Goal: Transaction & Acquisition: Subscribe to service/newsletter

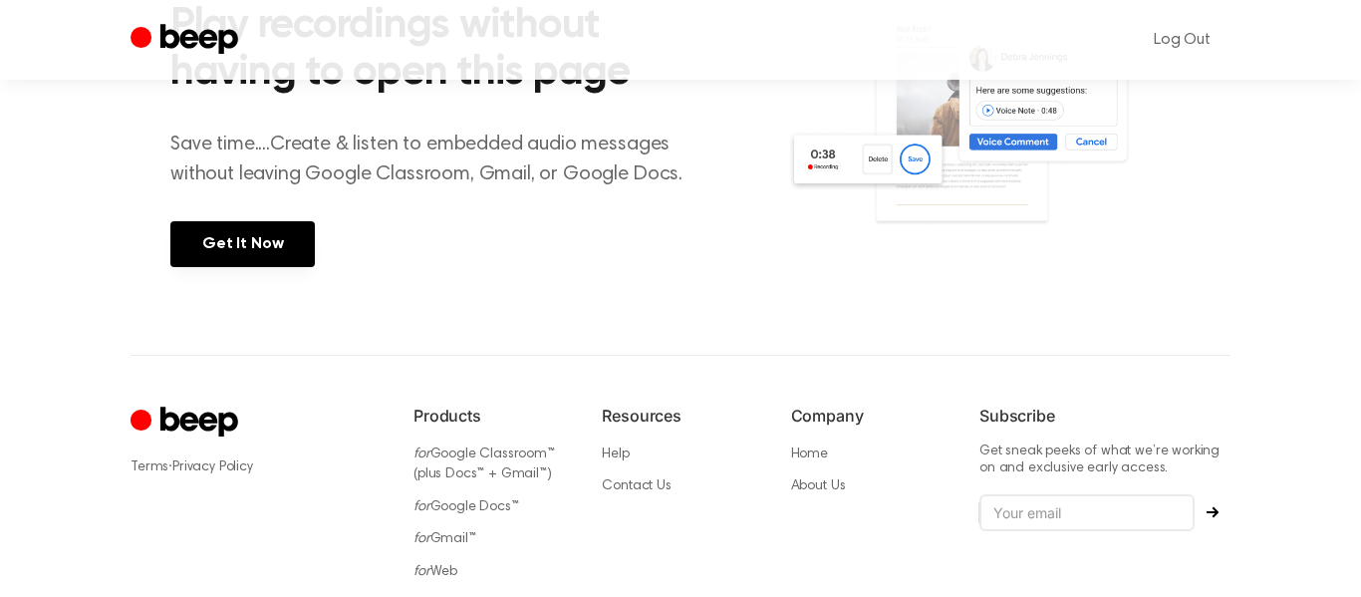
scroll to position [1064, 0]
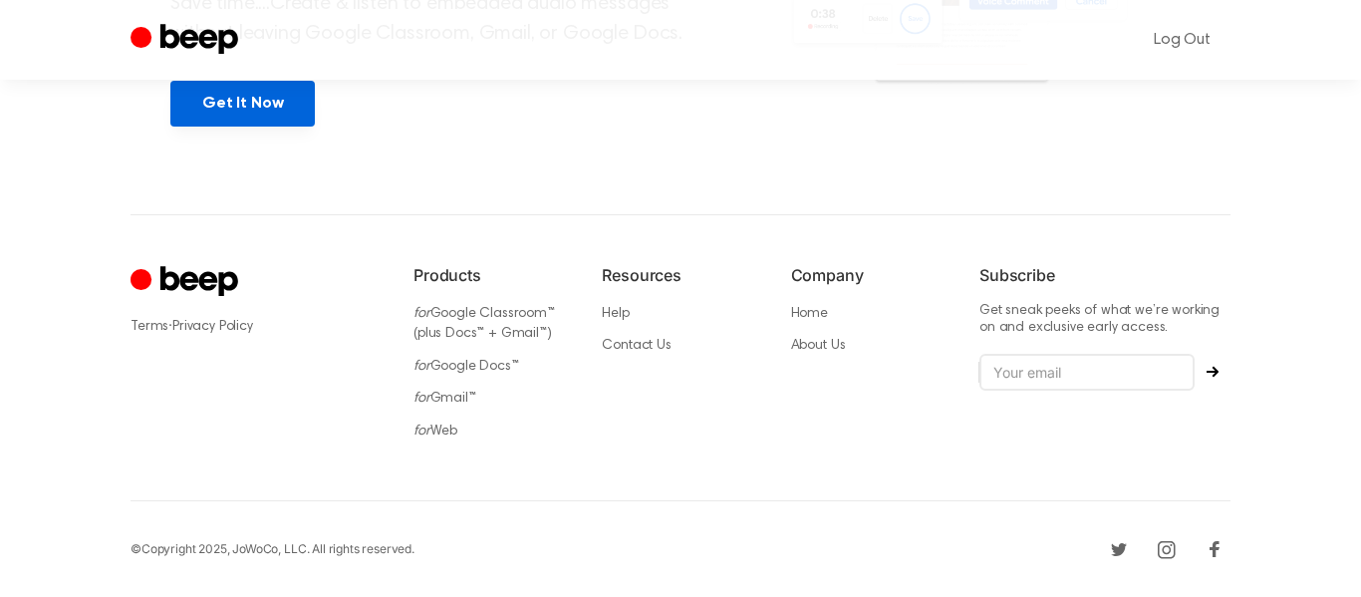
click at [267, 90] on link "Get It Now" at bounding box center [242, 104] width 144 height 46
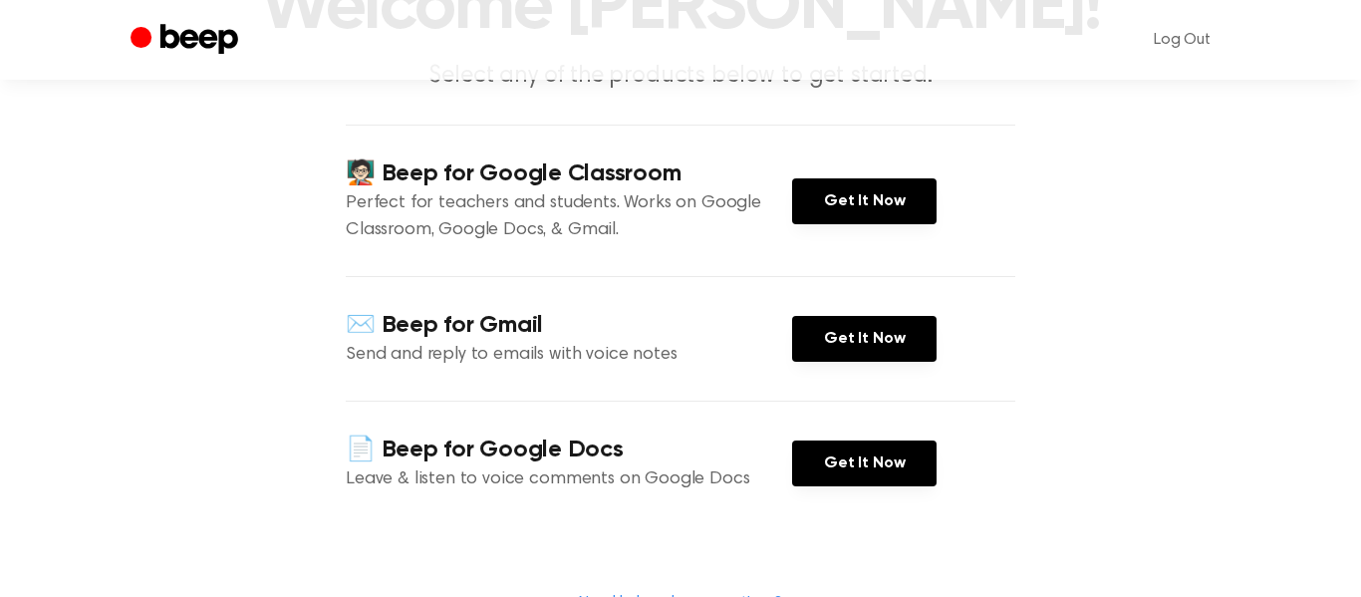
scroll to position [199, 0]
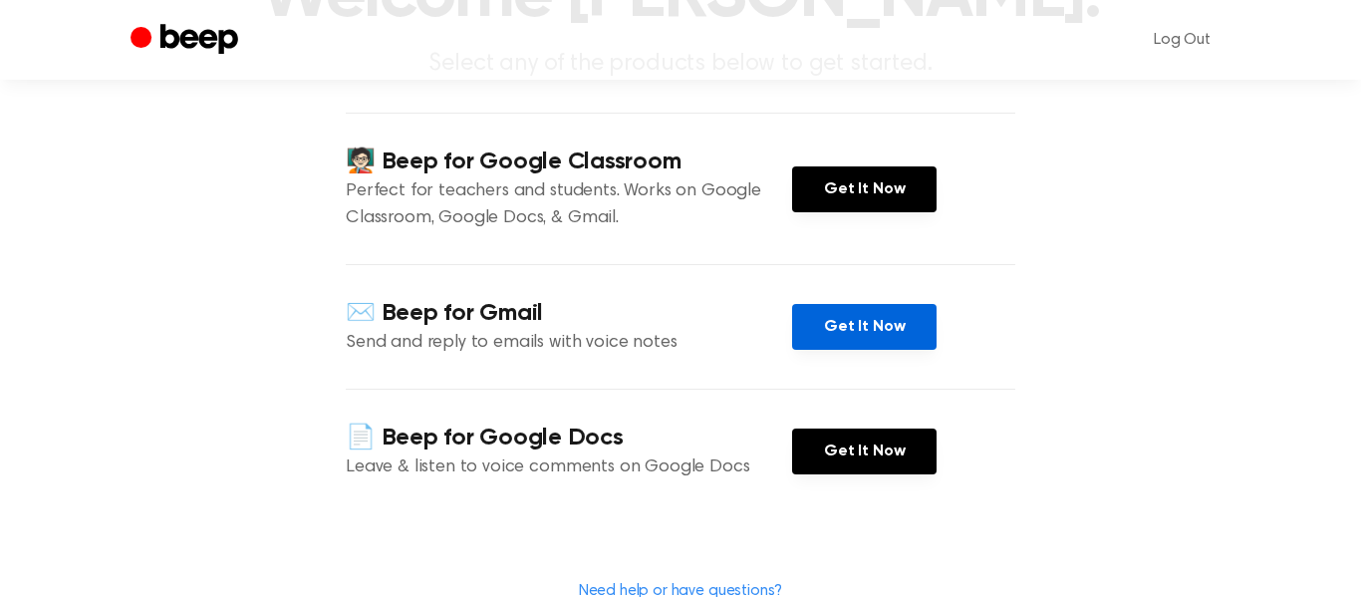
click at [878, 314] on link "Get It Now" at bounding box center [864, 327] width 144 height 46
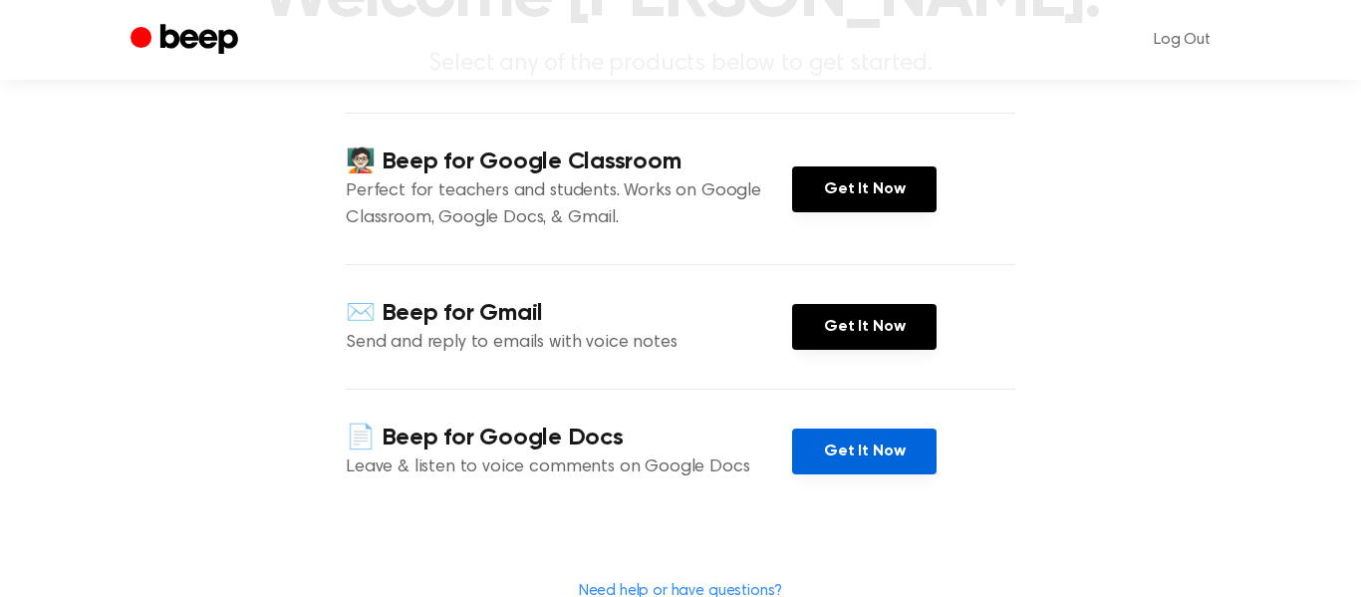
click at [862, 457] on link "Get It Now" at bounding box center [864, 451] width 144 height 46
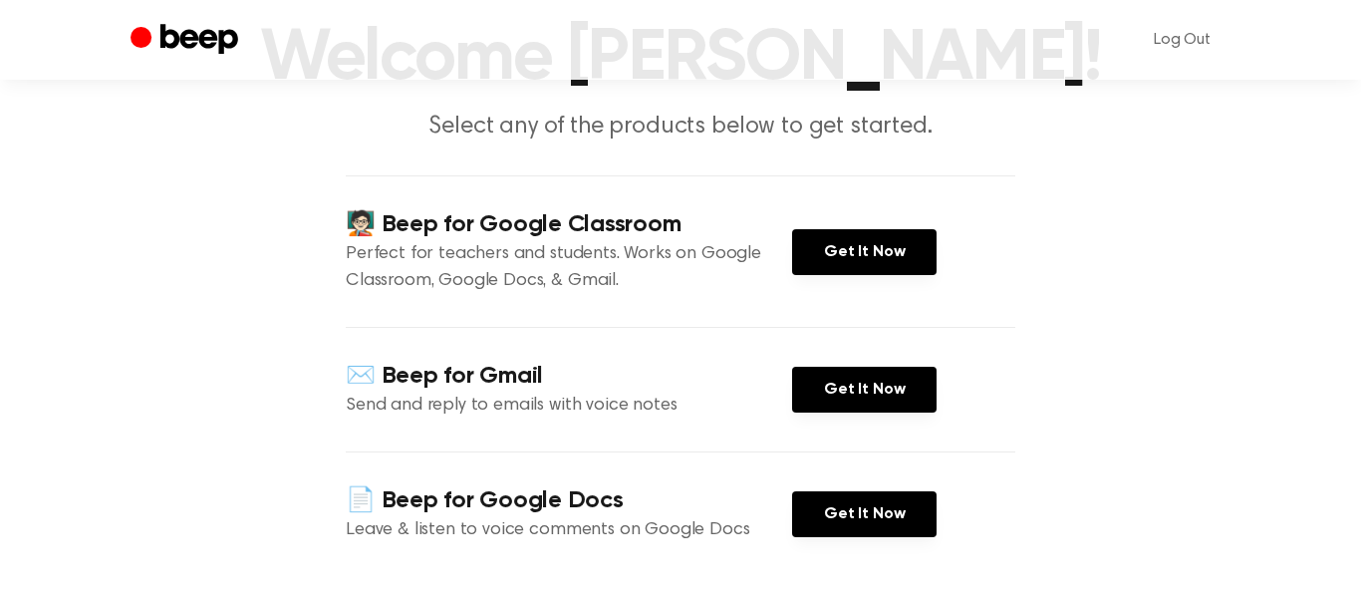
scroll to position [140, 0]
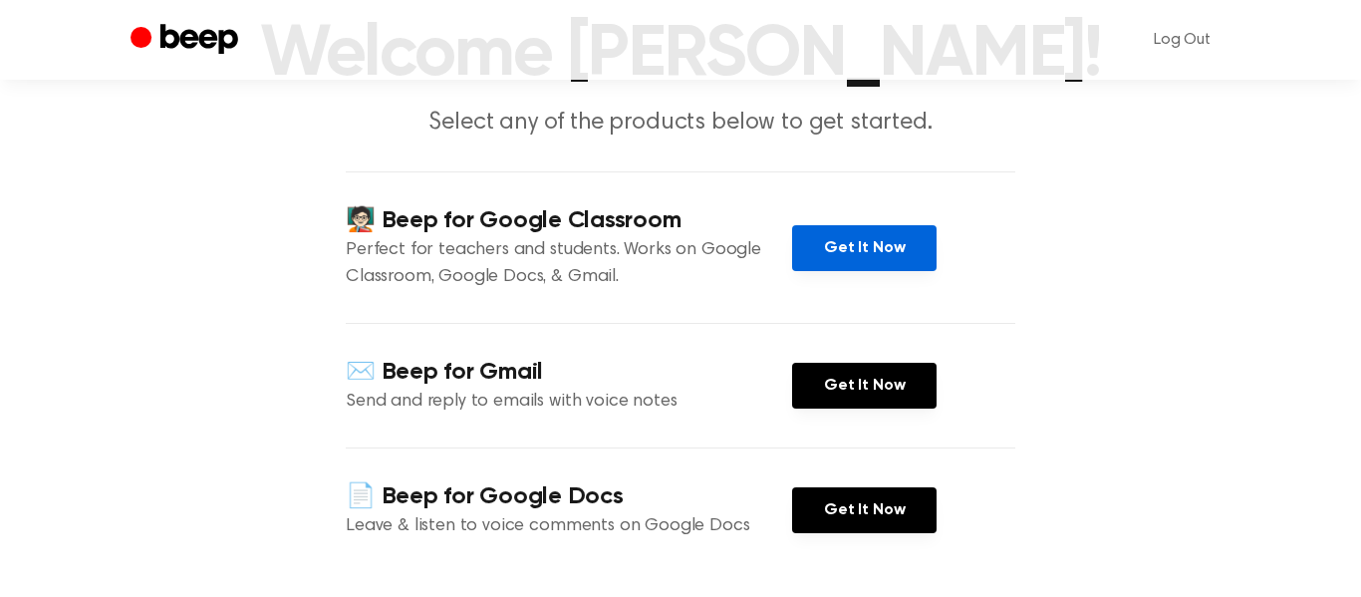
click at [840, 238] on link "Get It Now" at bounding box center [864, 248] width 144 height 46
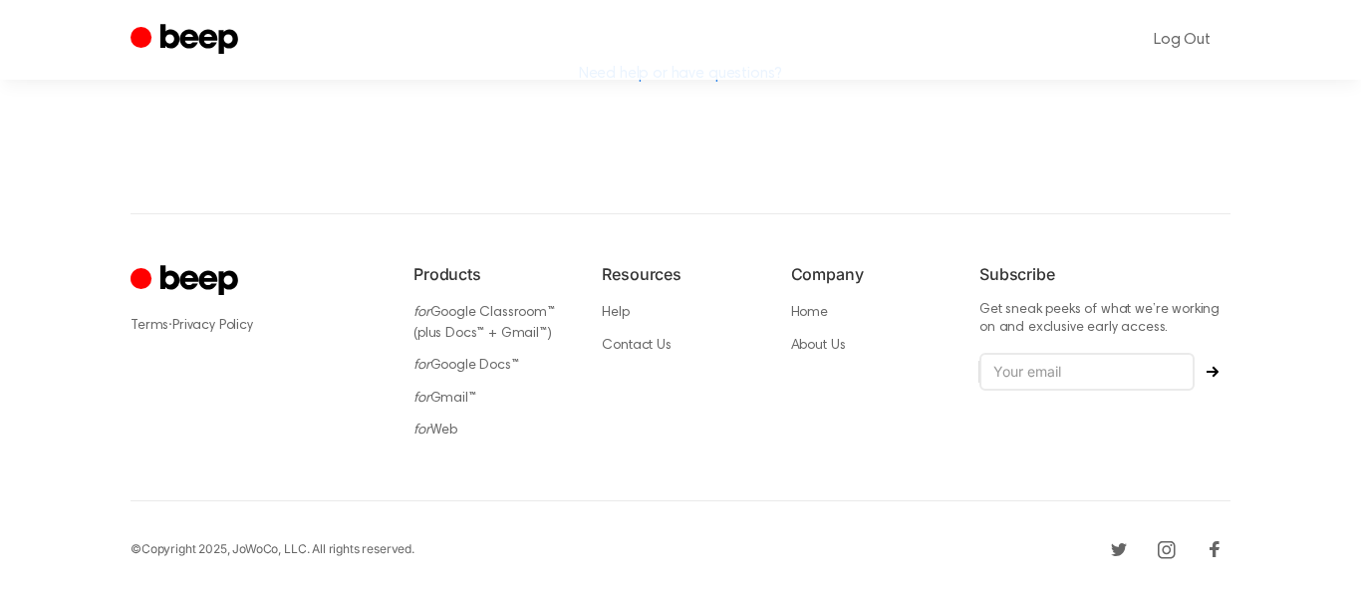
scroll to position [0, 0]
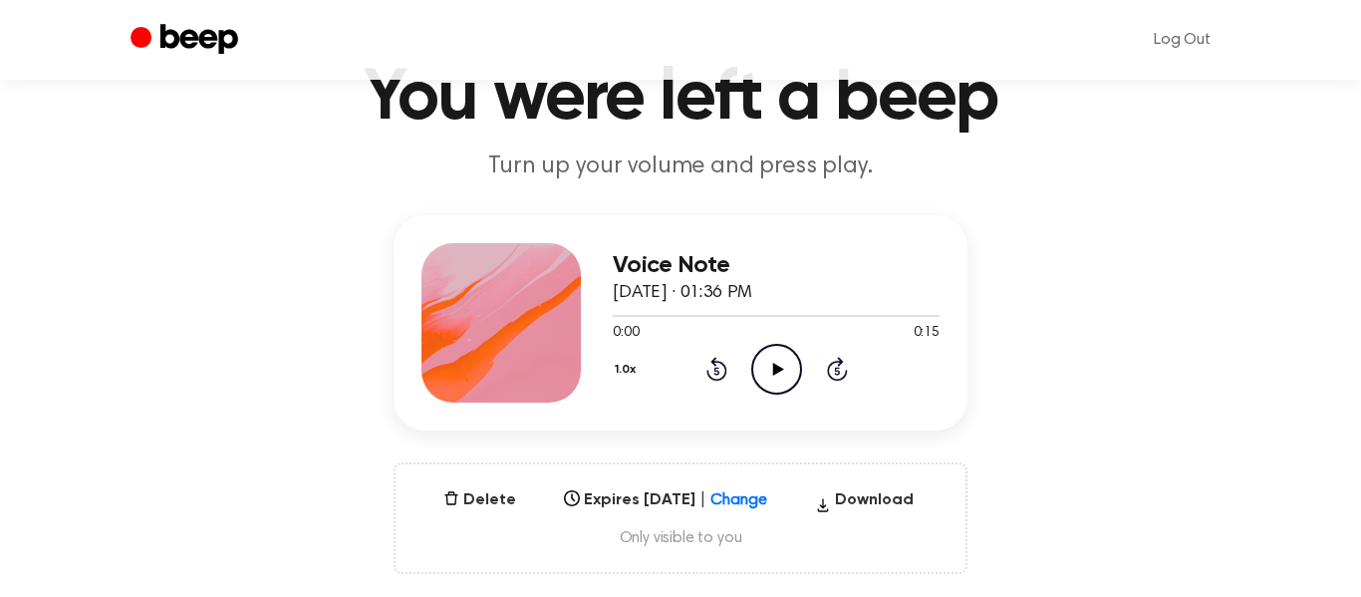
scroll to position [98, 0]
click at [772, 363] on icon "Play Audio" at bounding box center [776, 368] width 51 height 51
